Goal: Task Accomplishment & Management: Complete application form

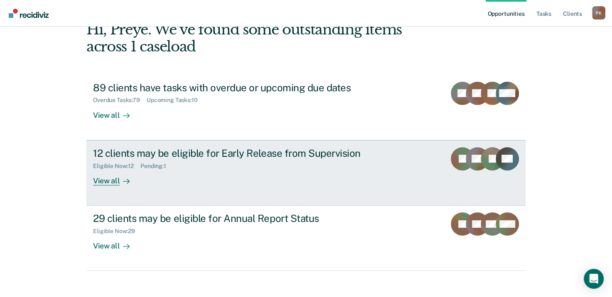
scroll to position [55, 0]
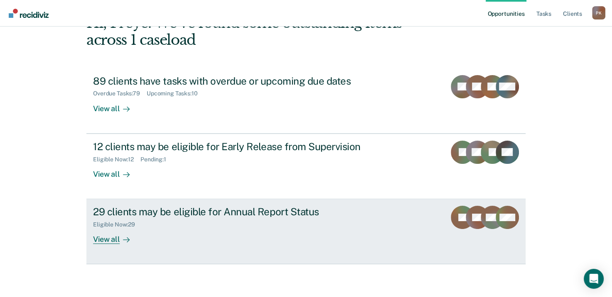
click at [127, 239] on icon at bounding box center [126, 240] width 7 height 7
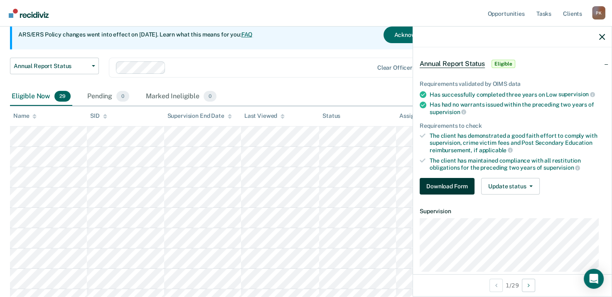
scroll to position [83, 0]
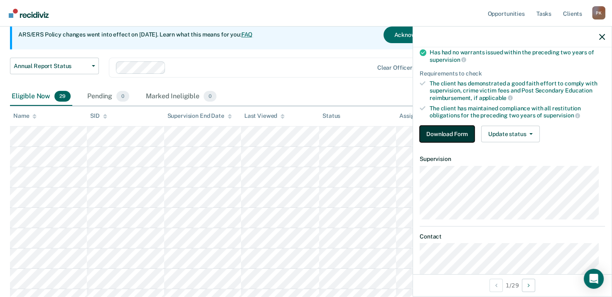
click at [442, 132] on button "Download Form" at bounding box center [446, 134] width 55 height 17
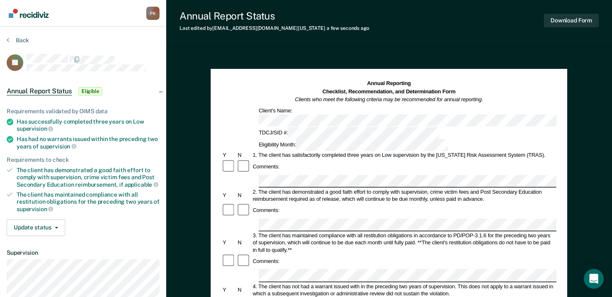
click at [350, 159] on div "Comments:" at bounding box center [388, 166] width 335 height 15
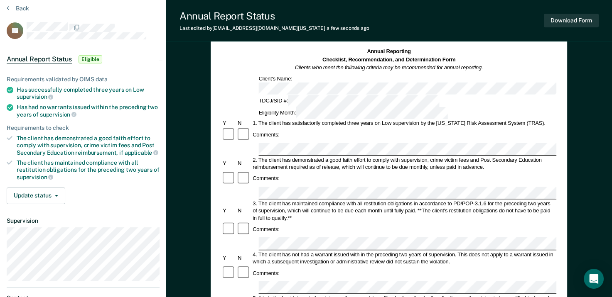
scroll to position [42, 0]
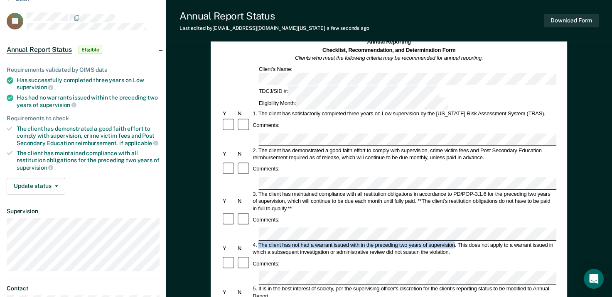
drag, startPoint x: 261, startPoint y: 193, endPoint x: 455, endPoint y: 195, distance: 194.3
click at [455, 241] on div "4. The client has not had a warrant issued with in the preceding two years of s…" at bounding box center [404, 248] width 305 height 15
drag, startPoint x: 455, startPoint y: 195, endPoint x: 449, endPoint y: 195, distance: 5.8
copy div "The client has not had a warrant issued with in the preceding two years of supe…"
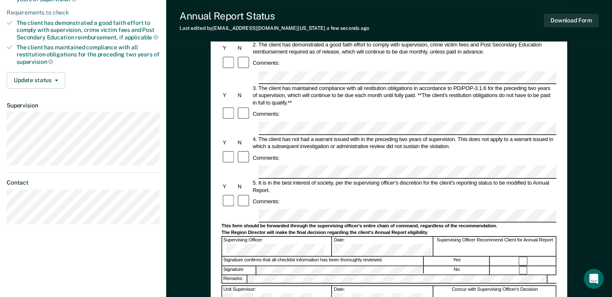
scroll to position [208, 0]
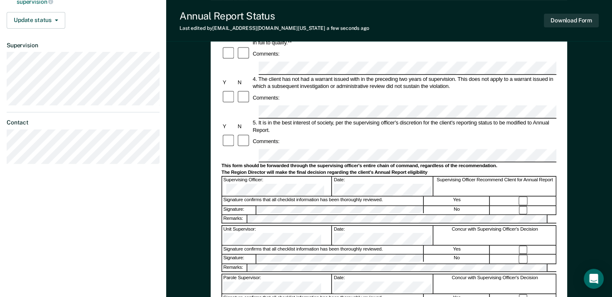
click at [345, 134] on div "Comments:" at bounding box center [388, 141] width 335 height 15
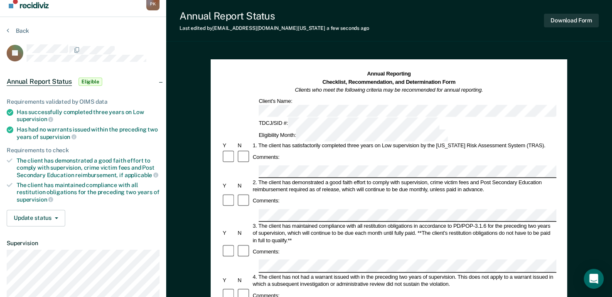
scroll to position [0, 0]
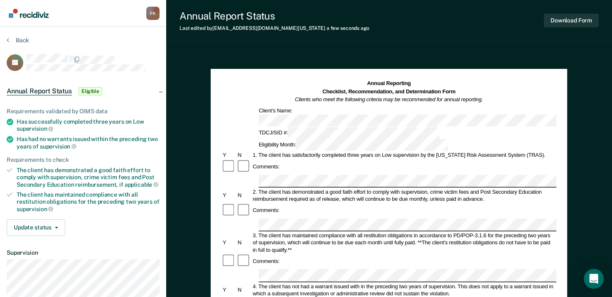
click at [10, 34] on section "Back JC Annual Report Status Eligible Requirements validated by OIMS data Has s…" at bounding box center [83, 208] width 166 height 362
click at [13, 40] on button "Back" at bounding box center [18, 40] width 22 height 7
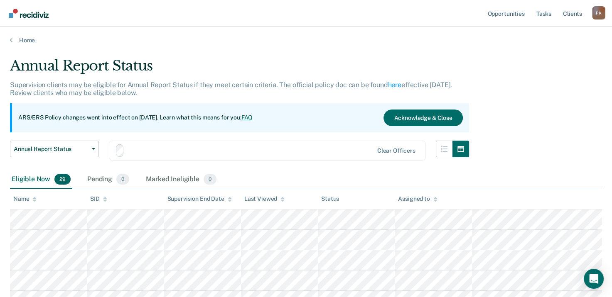
scroll to position [83, 0]
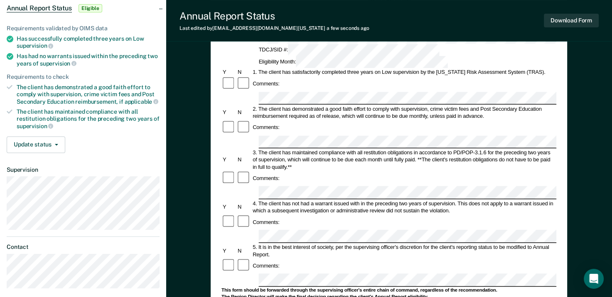
scroll to position [125, 0]
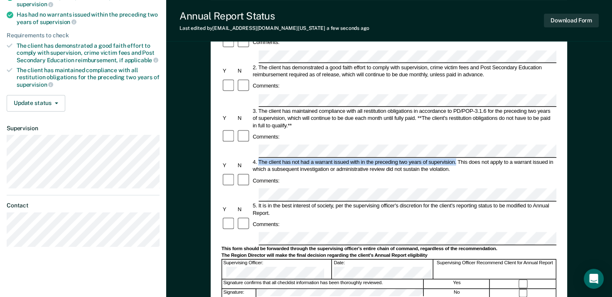
drag, startPoint x: 260, startPoint y: 110, endPoint x: 455, endPoint y: 108, distance: 194.7
click at [455, 158] on div "4. The client has not had a warrant issued with in the preceding two years of s…" at bounding box center [404, 165] width 305 height 15
drag, startPoint x: 455, startPoint y: 108, endPoint x: 436, endPoint y: 111, distance: 18.9
copy div "The client has not had a warrant issued with in the preceding two years of supe…"
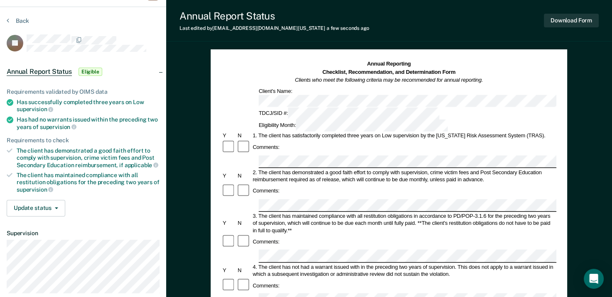
scroll to position [0, 0]
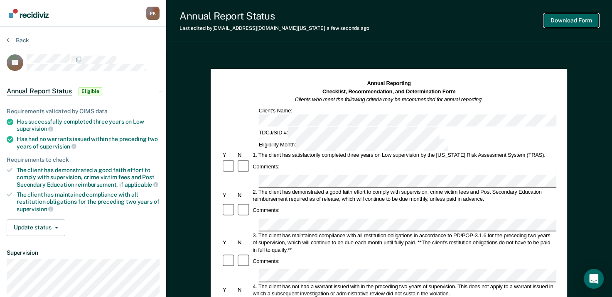
click at [571, 19] on button "Download Form" at bounding box center [570, 21] width 55 height 14
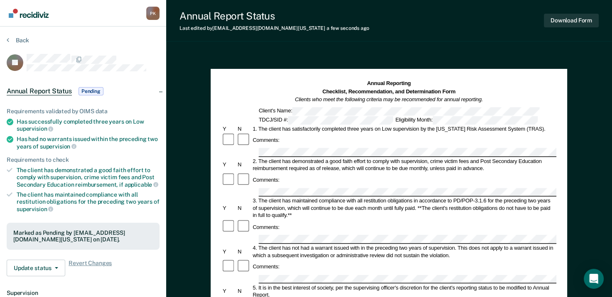
click at [381, 33] on div "Annual Report Status Last edited by [PERSON_NAME][EMAIL_ADDRESS][DOMAIN_NAME][U…" at bounding box center [388, 21] width 445 height 42
click at [575, 17] on button "Download Form" at bounding box center [570, 21] width 55 height 14
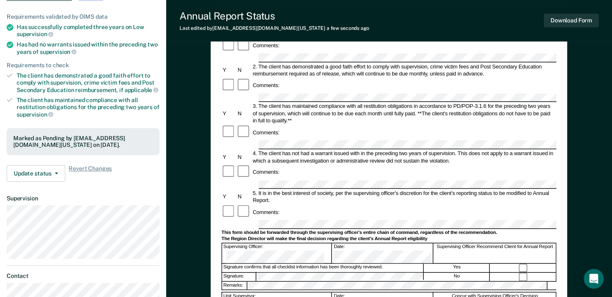
scroll to position [51, 0]
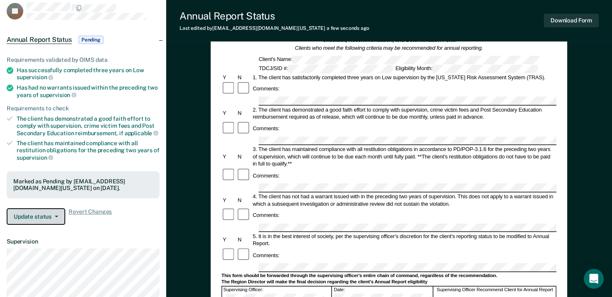
click at [55, 218] on button "Update status" at bounding box center [36, 216] width 59 height 17
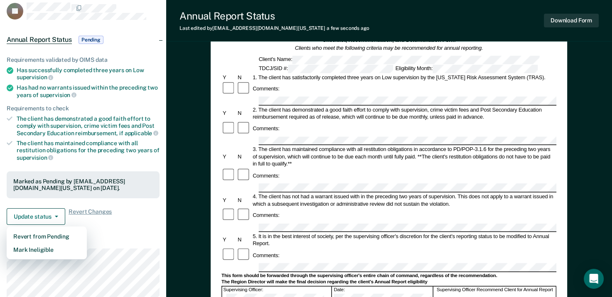
click at [159, 222] on div "Requirements validated by OIMS data Has successfully completed three years on L…" at bounding box center [83, 137] width 166 height 188
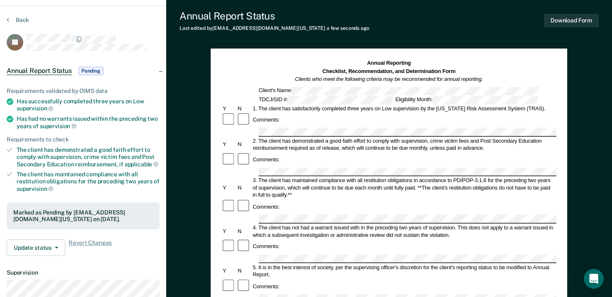
scroll to position [0, 0]
